Goal: Task Accomplishment & Management: Manage account settings

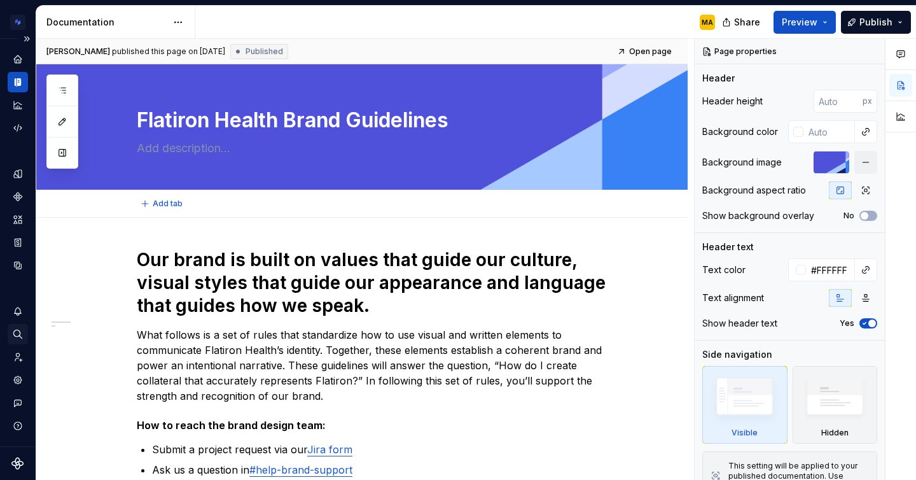
type textarea "*"
click at [20, 63] on icon "Home" at bounding box center [17, 58] width 11 height 11
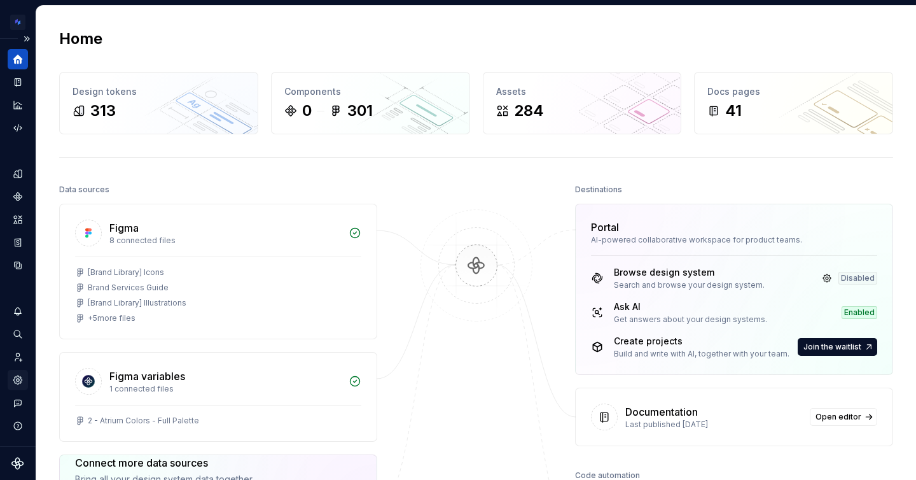
click at [17, 377] on icon "Settings" at bounding box center [17, 379] width 8 height 8
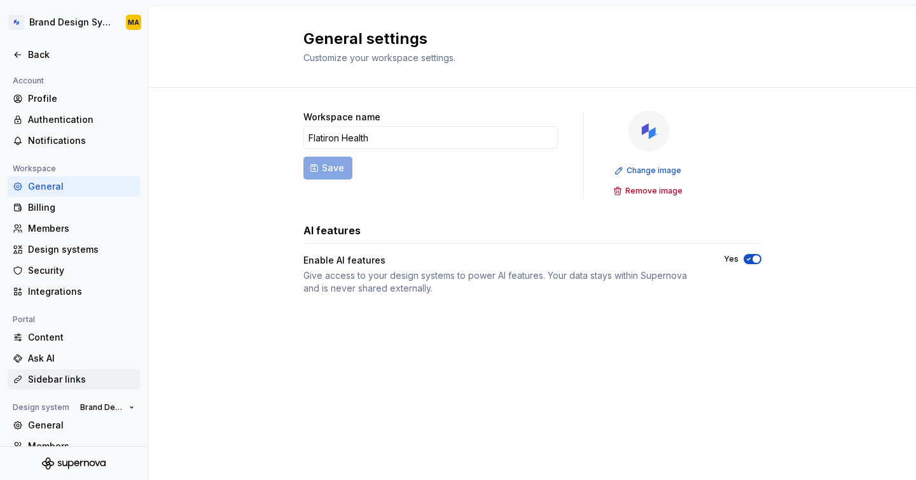
click at [19, 379] on icon at bounding box center [18, 379] width 7 height 7
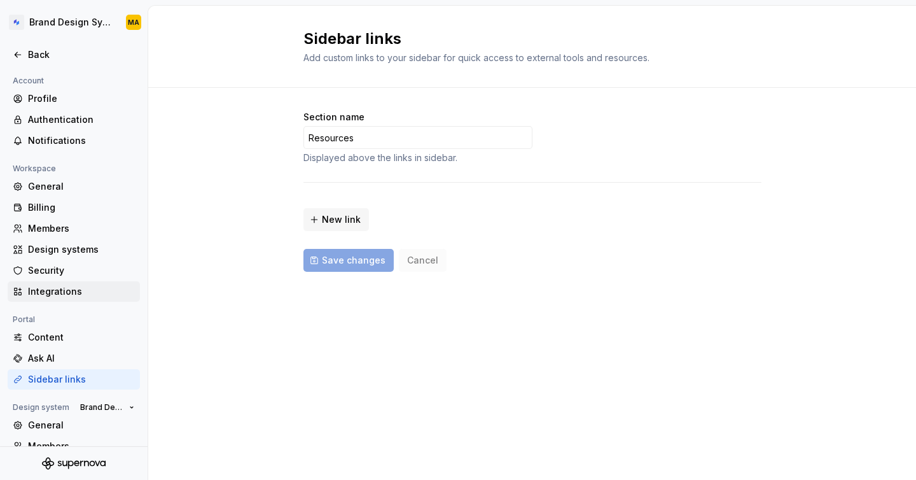
scroll to position [81, 0]
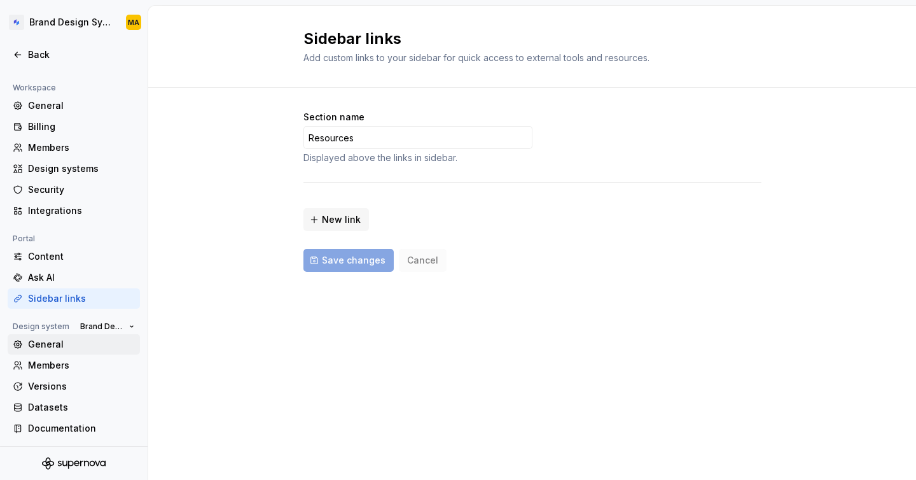
click at [53, 340] on div "General" at bounding box center [81, 344] width 107 height 13
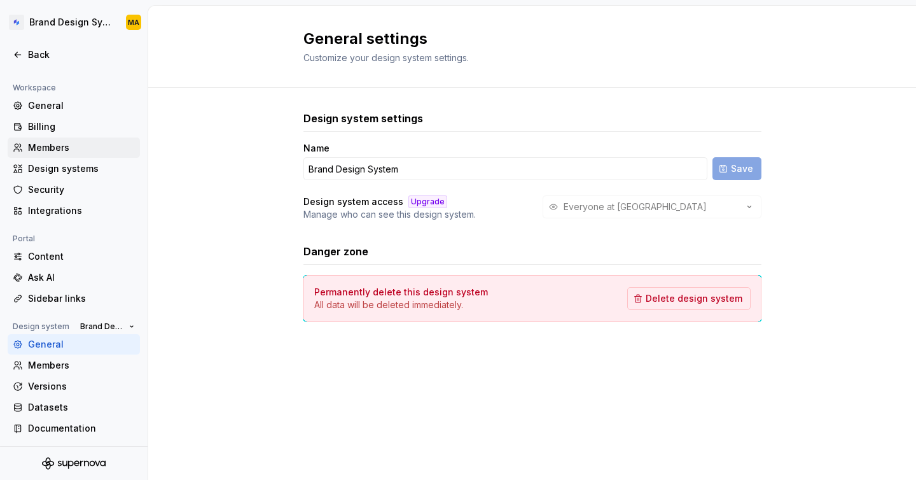
click at [53, 148] on div "Members" at bounding box center [81, 147] width 107 height 13
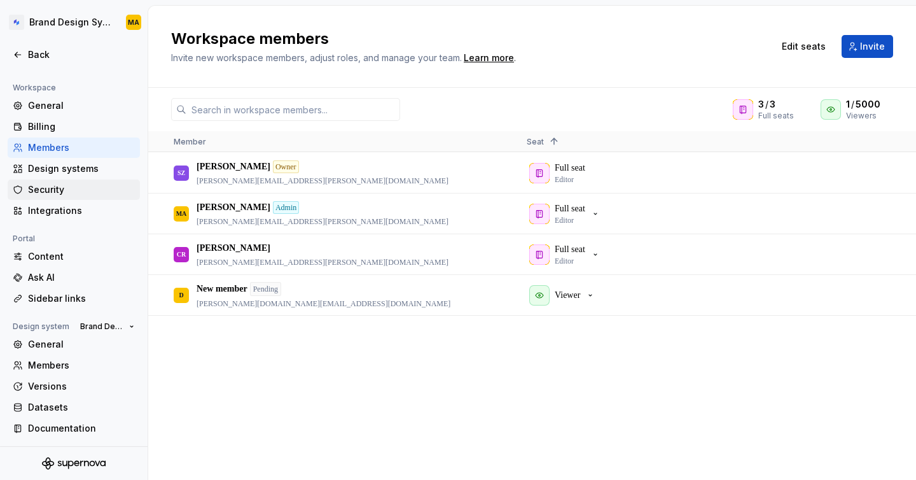
click at [55, 185] on div "Security" at bounding box center [81, 189] width 107 height 13
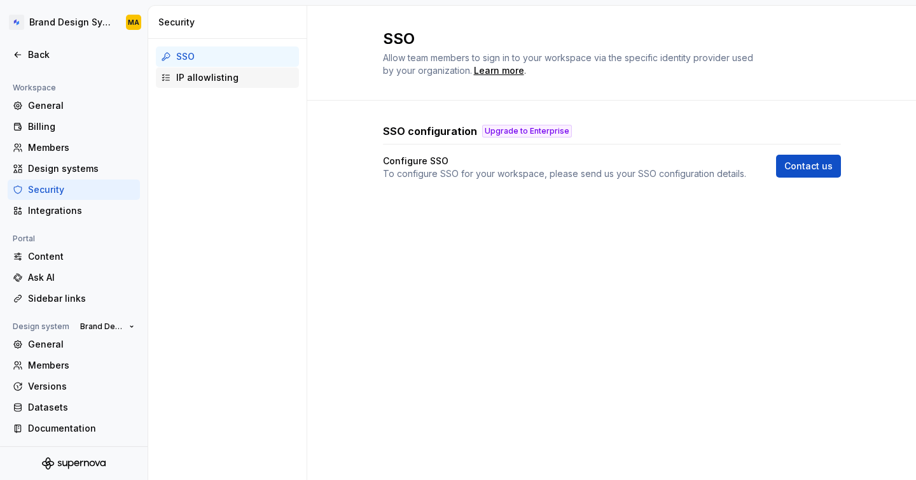
click at [209, 82] on div "IP allowlisting" at bounding box center [235, 77] width 118 height 13
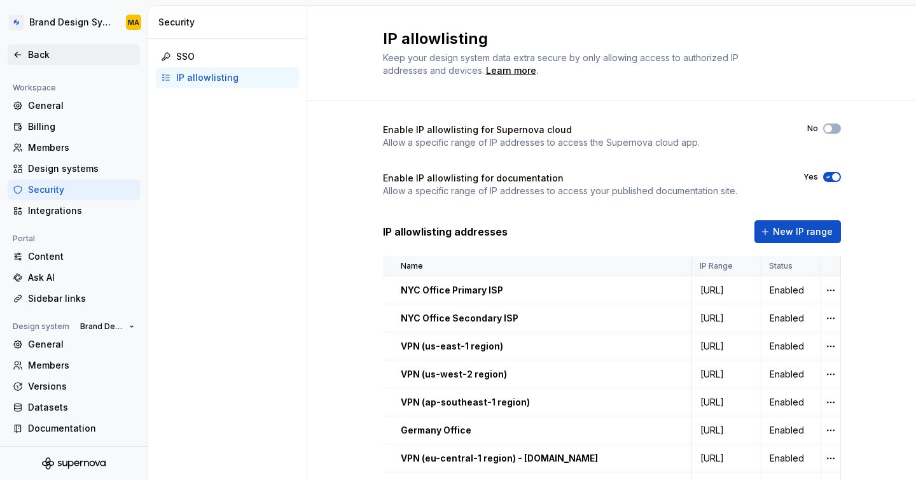
click at [36, 60] on div "Back" at bounding box center [81, 54] width 107 height 13
